Goal: Information Seeking & Learning: Learn about a topic

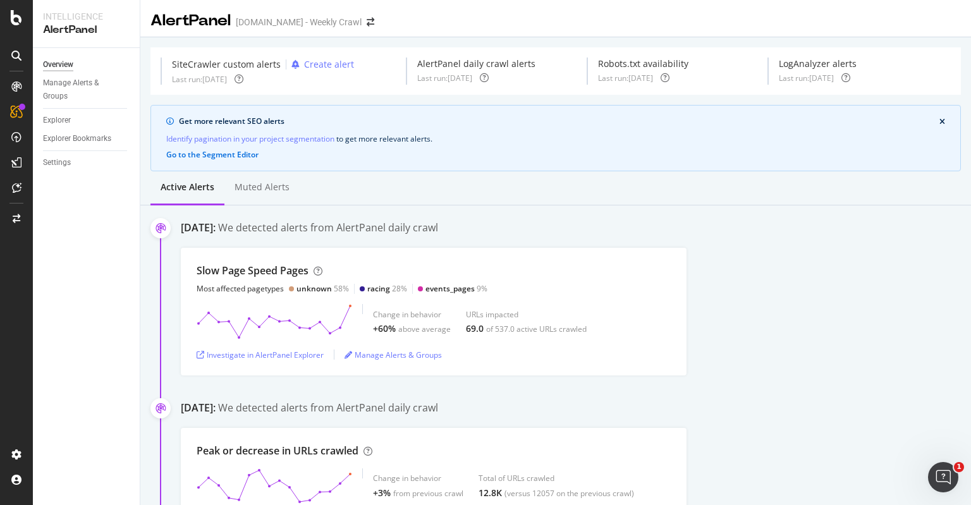
click at [109, 409] on div "Overview Manage Alerts & Groups Explorer Explorer Bookmarks Settings" at bounding box center [86, 276] width 107 height 457
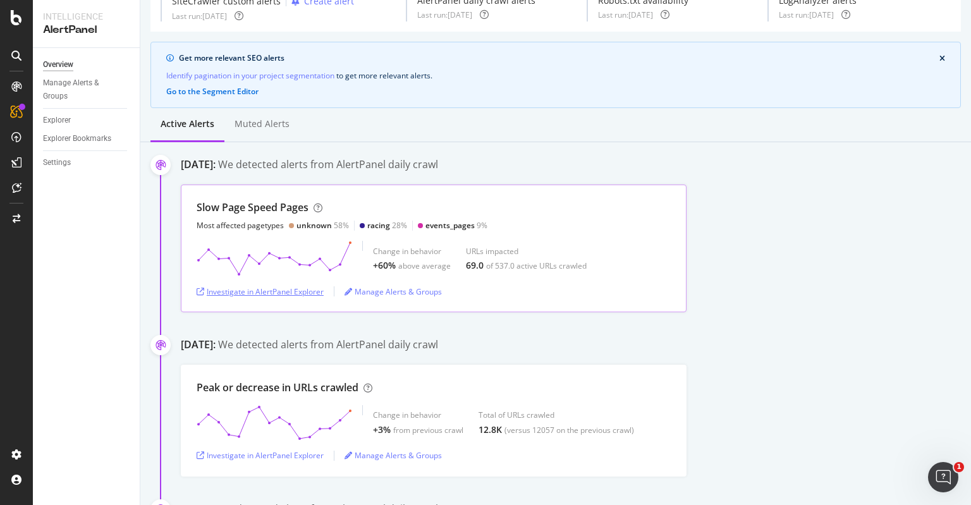
scroll to position [75, 0]
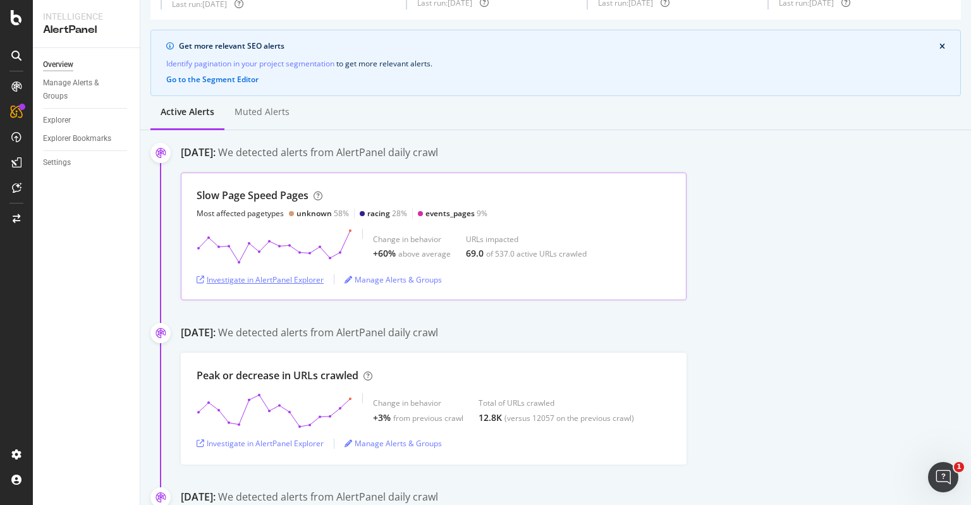
click at [308, 277] on div "Investigate in AlertPanel Explorer" at bounding box center [260, 279] width 127 height 11
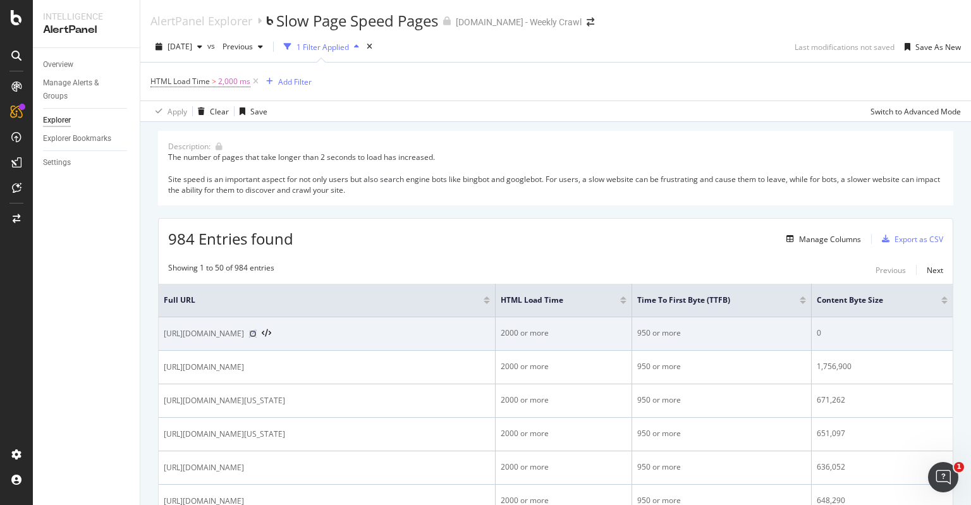
click at [257, 336] on icon at bounding box center [253, 334] width 8 height 8
